Goal: Information Seeking & Learning: Learn about a topic

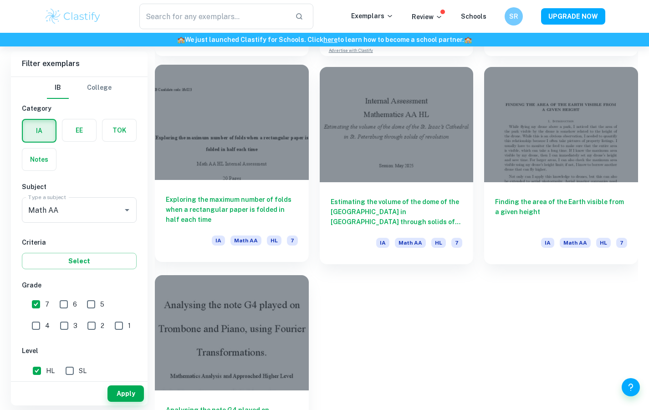
scroll to position [1906, 0]
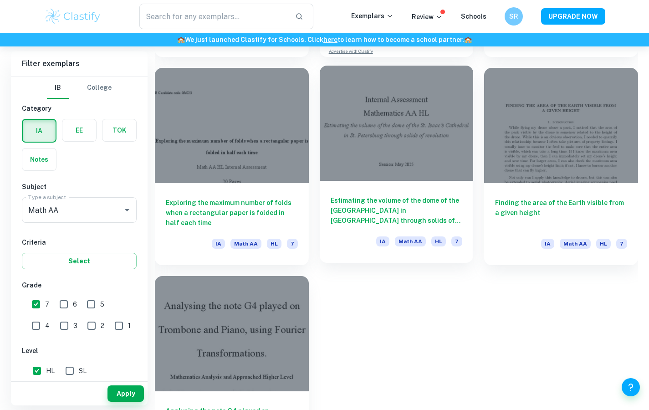
click at [361, 196] on h6 "Estimating the volume of the dome of the [GEOGRAPHIC_DATA] in [GEOGRAPHIC_DATA]…" at bounding box center [397, 210] width 132 height 30
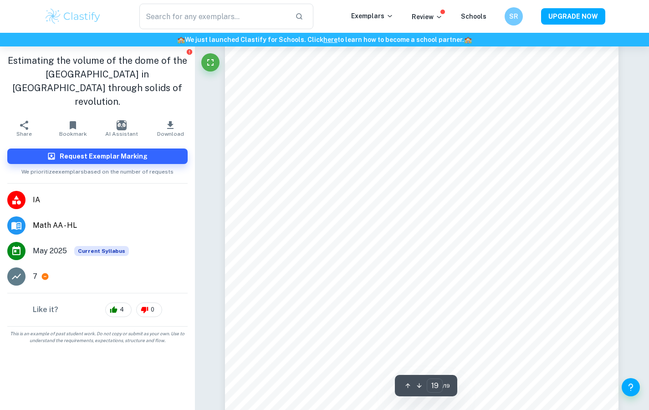
scroll to position [10429, 0]
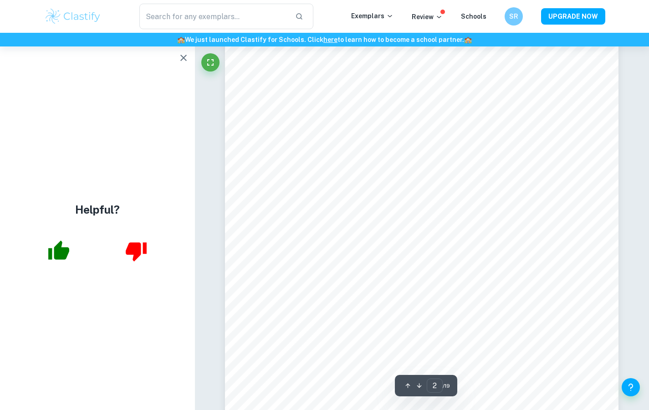
type input "1"
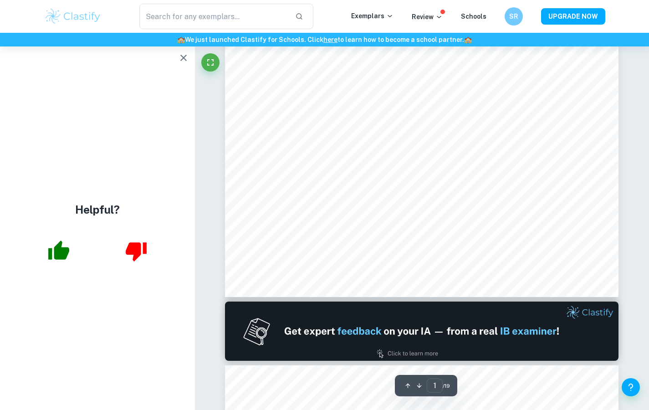
scroll to position [0, 0]
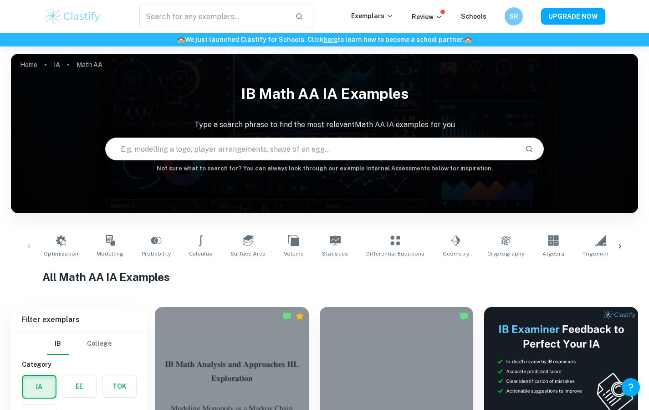
scroll to position [239, 0]
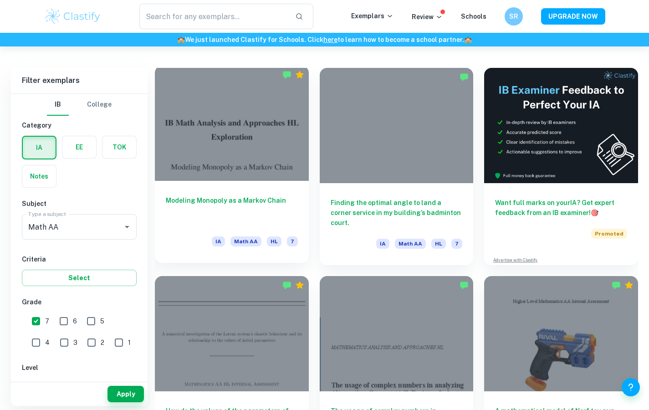
click at [289, 146] on div at bounding box center [232, 123] width 154 height 115
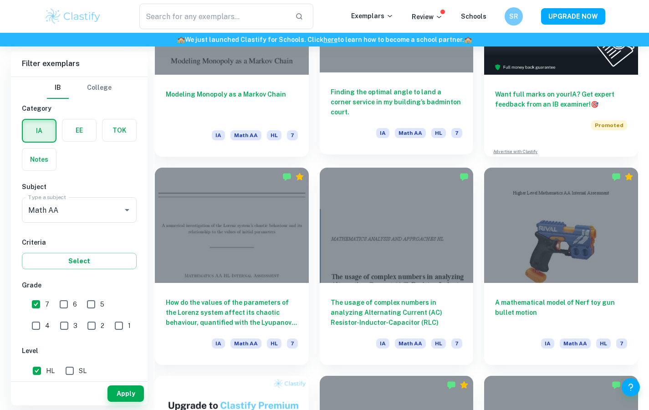
scroll to position [379, 0]
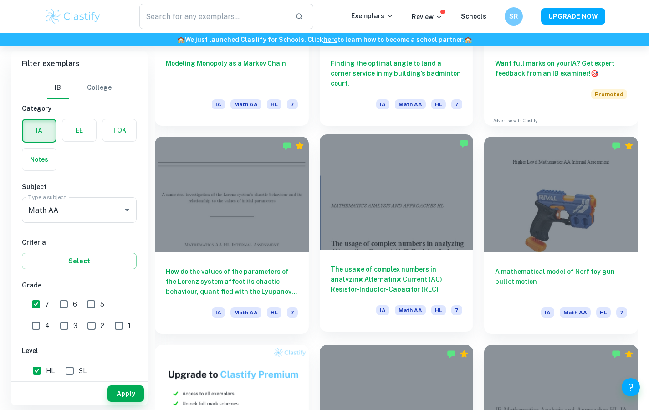
click at [428, 201] on div at bounding box center [397, 191] width 154 height 115
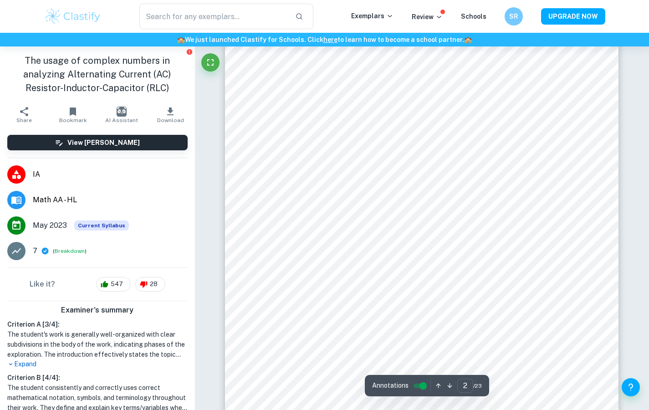
scroll to position [668, 0]
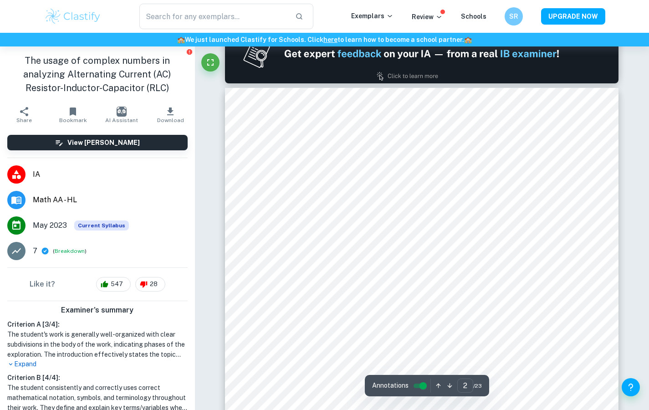
type input "1"
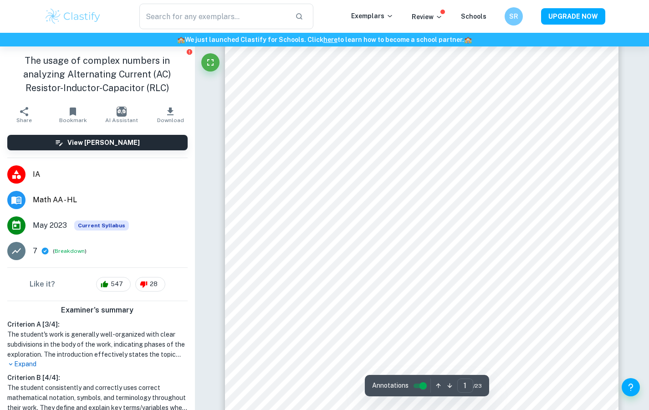
scroll to position [46, 0]
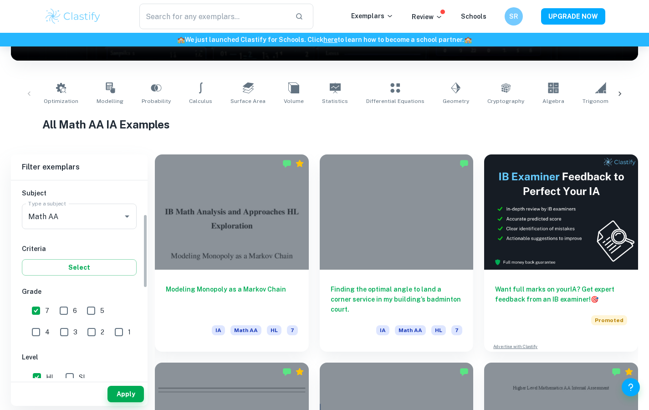
scroll to position [96, 0]
click at [82, 221] on input "Math AA" at bounding box center [66, 217] width 81 height 17
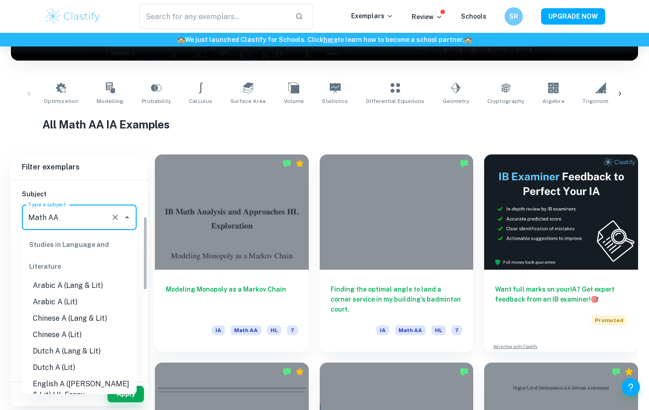
scroll to position [1141, 0]
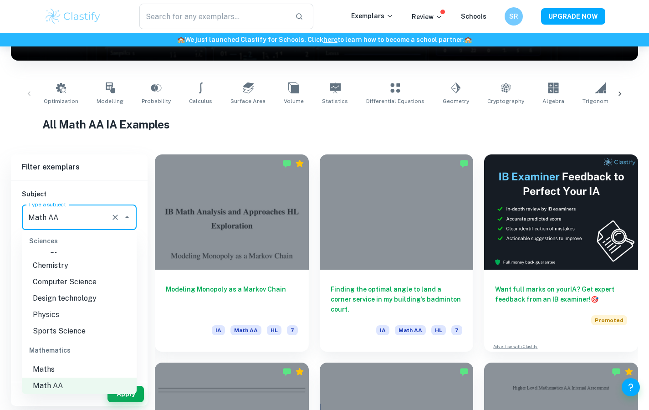
click at [72, 283] on li "Computer Science" at bounding box center [79, 282] width 115 height 16
type input "Computer Science"
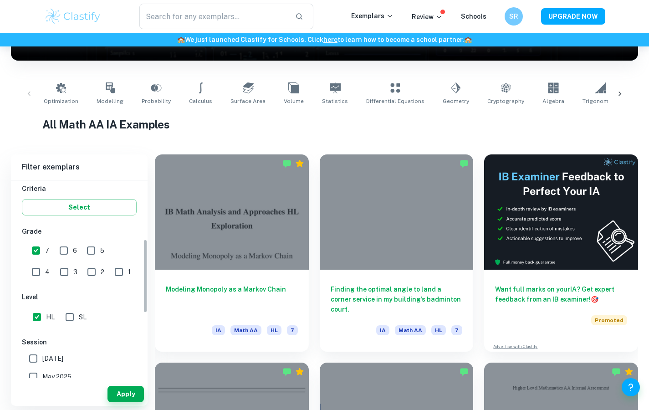
scroll to position [157, 0]
click at [69, 314] on input "SL" at bounding box center [70, 317] width 18 height 18
checkbox input "true"
click at [35, 316] on input "HL" at bounding box center [37, 317] width 18 height 18
checkbox input "false"
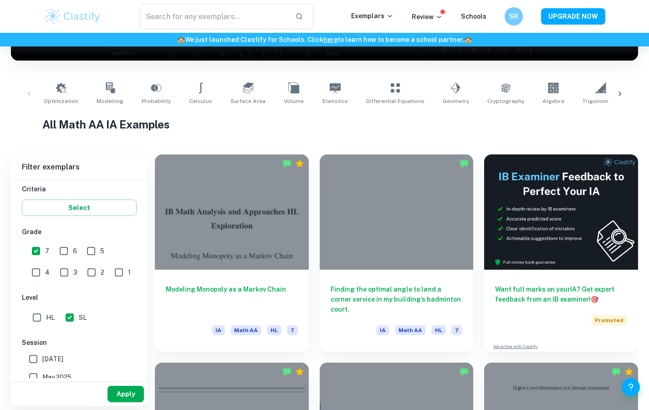
click at [126, 394] on button "Apply" at bounding box center [126, 394] width 36 height 16
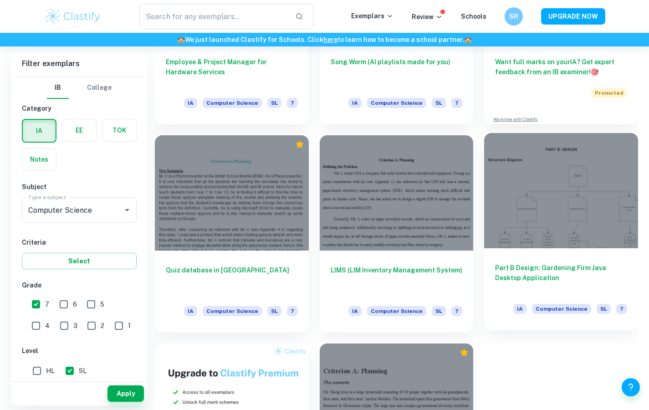
scroll to position [380, 0]
click at [565, 233] on div at bounding box center [561, 191] width 154 height 115
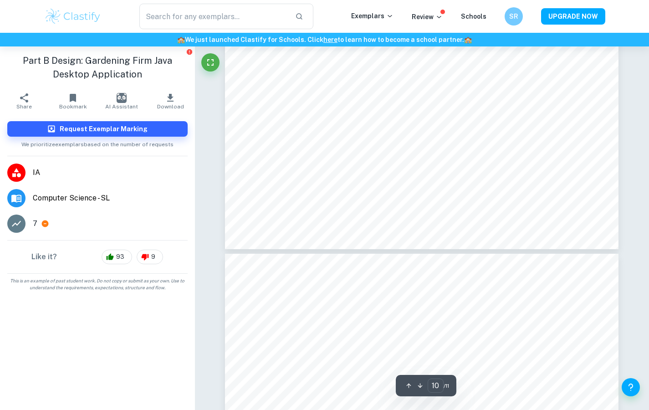
type input "11"
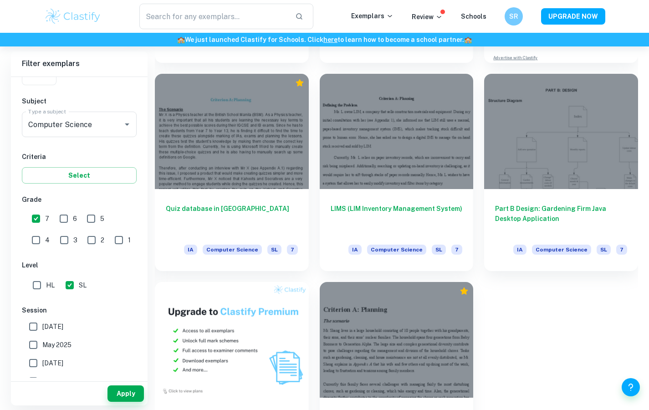
scroll to position [436, 0]
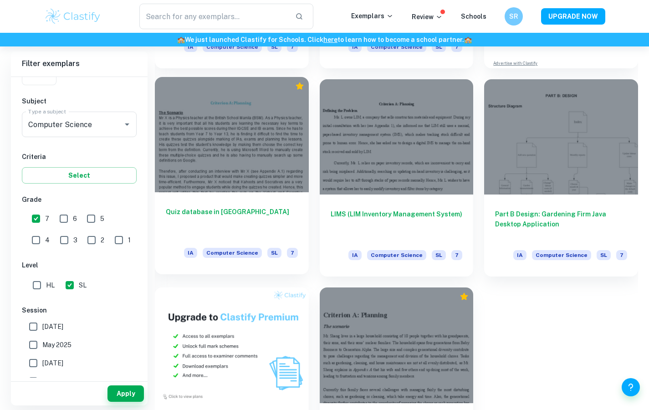
click at [260, 184] on div at bounding box center [232, 134] width 154 height 115
